Goal: Information Seeking & Learning: Check status

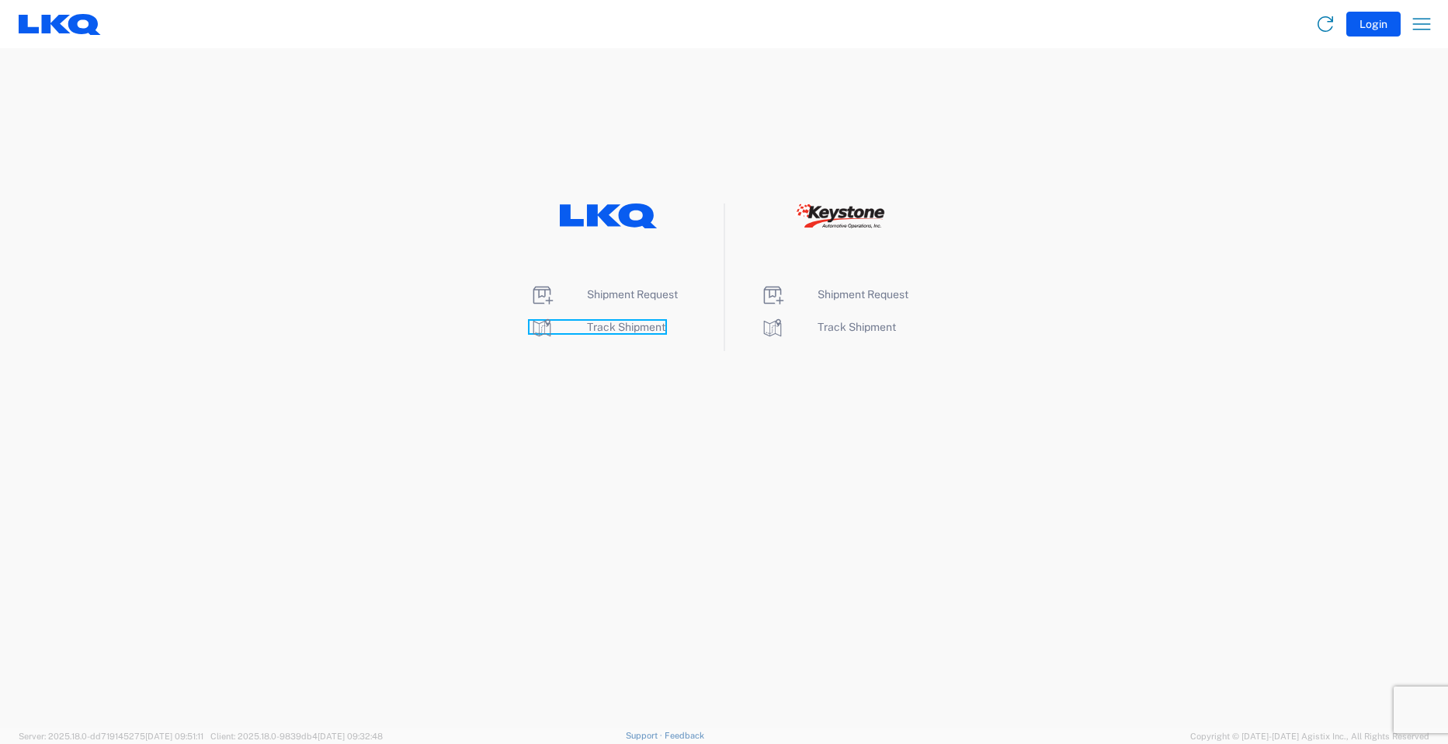
click at [595, 326] on span "Track Shipment" at bounding box center [626, 327] width 78 height 12
click at [641, 325] on span "Track Shipment" at bounding box center [626, 327] width 78 height 12
click at [640, 325] on span "Track Shipment" at bounding box center [626, 327] width 78 height 12
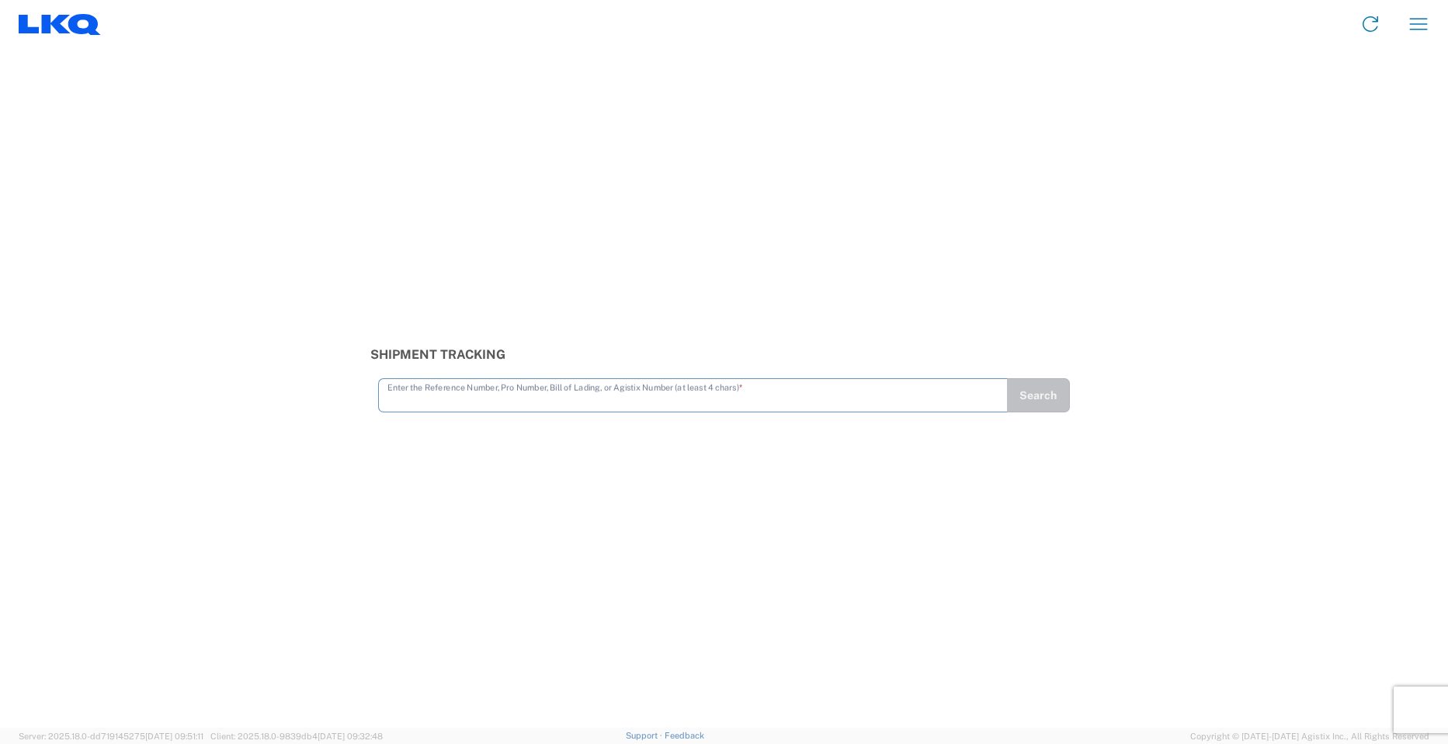
click at [463, 402] on input "text" at bounding box center [693, 393] width 612 height 27
type input "56439387"
click at [1034, 398] on button "Search" at bounding box center [1038, 395] width 64 height 34
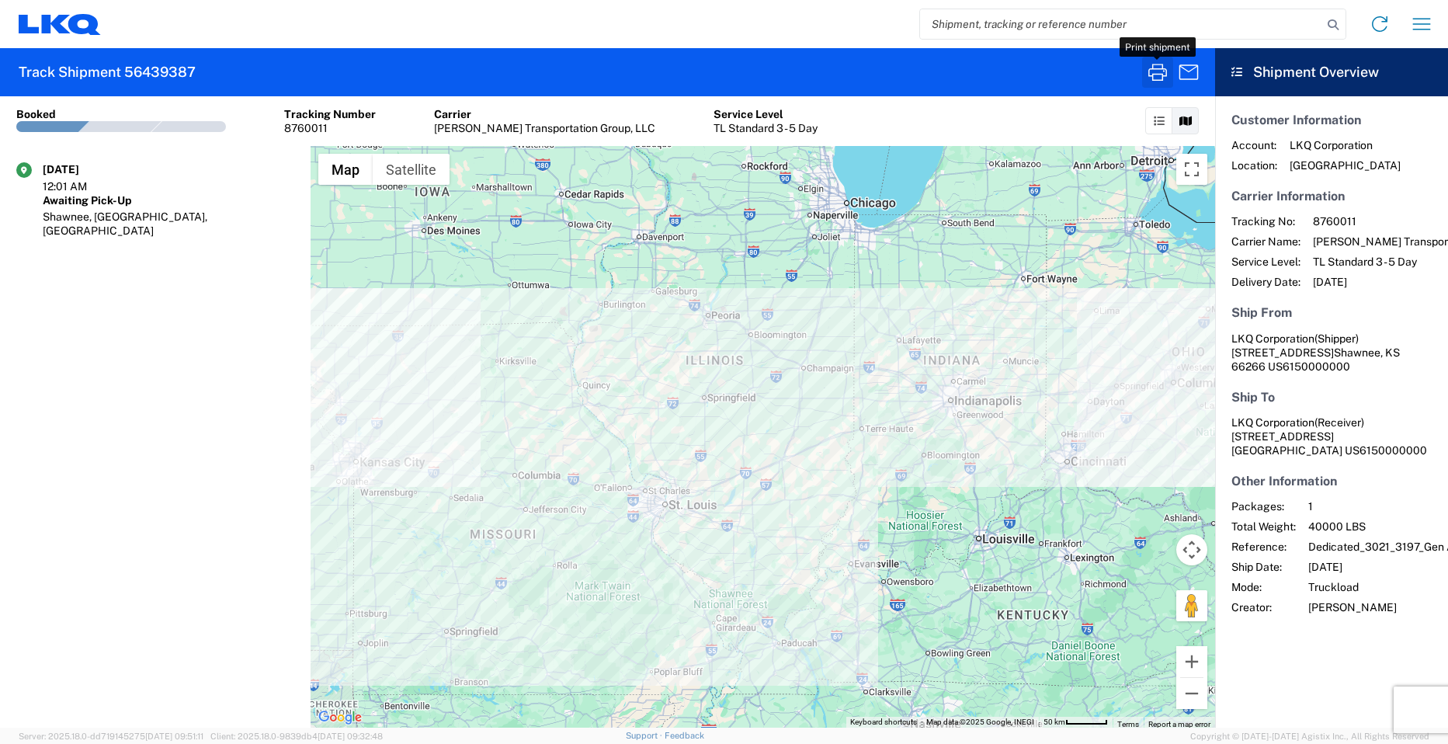
click at [1147, 72] on icon "button" at bounding box center [1157, 72] width 25 height 25
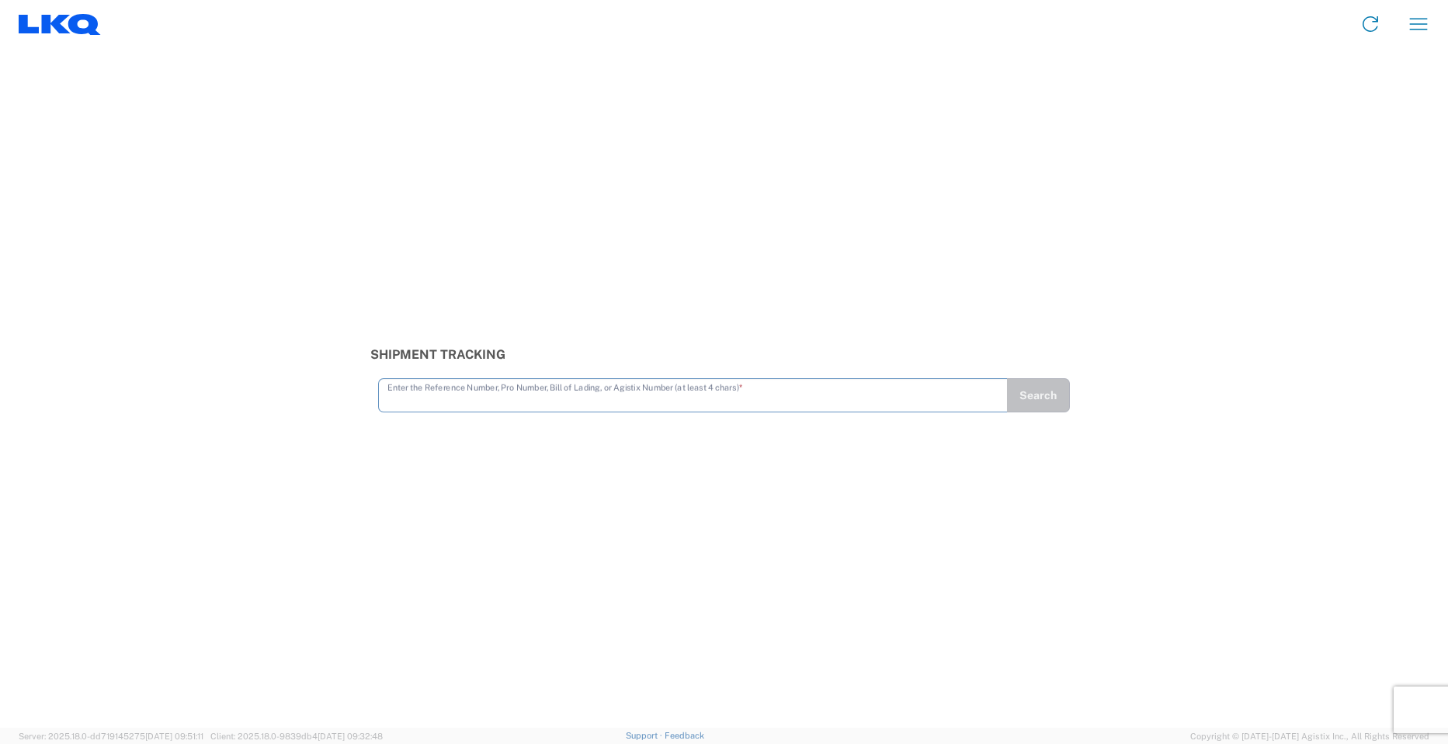
click at [631, 398] on input "text" at bounding box center [693, 393] width 612 height 27
type input "56439387"
click at [1021, 406] on button "Search" at bounding box center [1038, 395] width 64 height 34
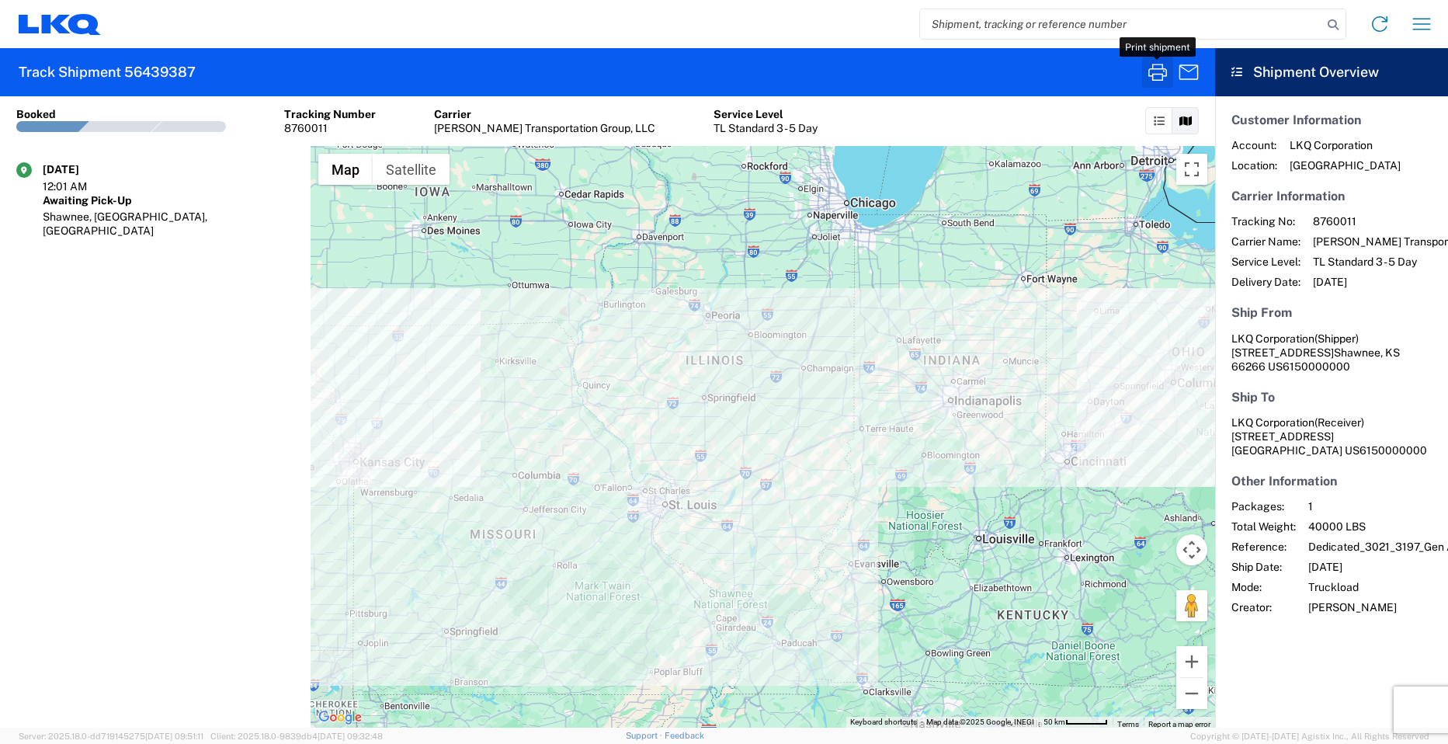
click at [1159, 77] on icon "button" at bounding box center [1157, 72] width 25 height 25
